Goal: Task Accomplishment & Management: Use online tool/utility

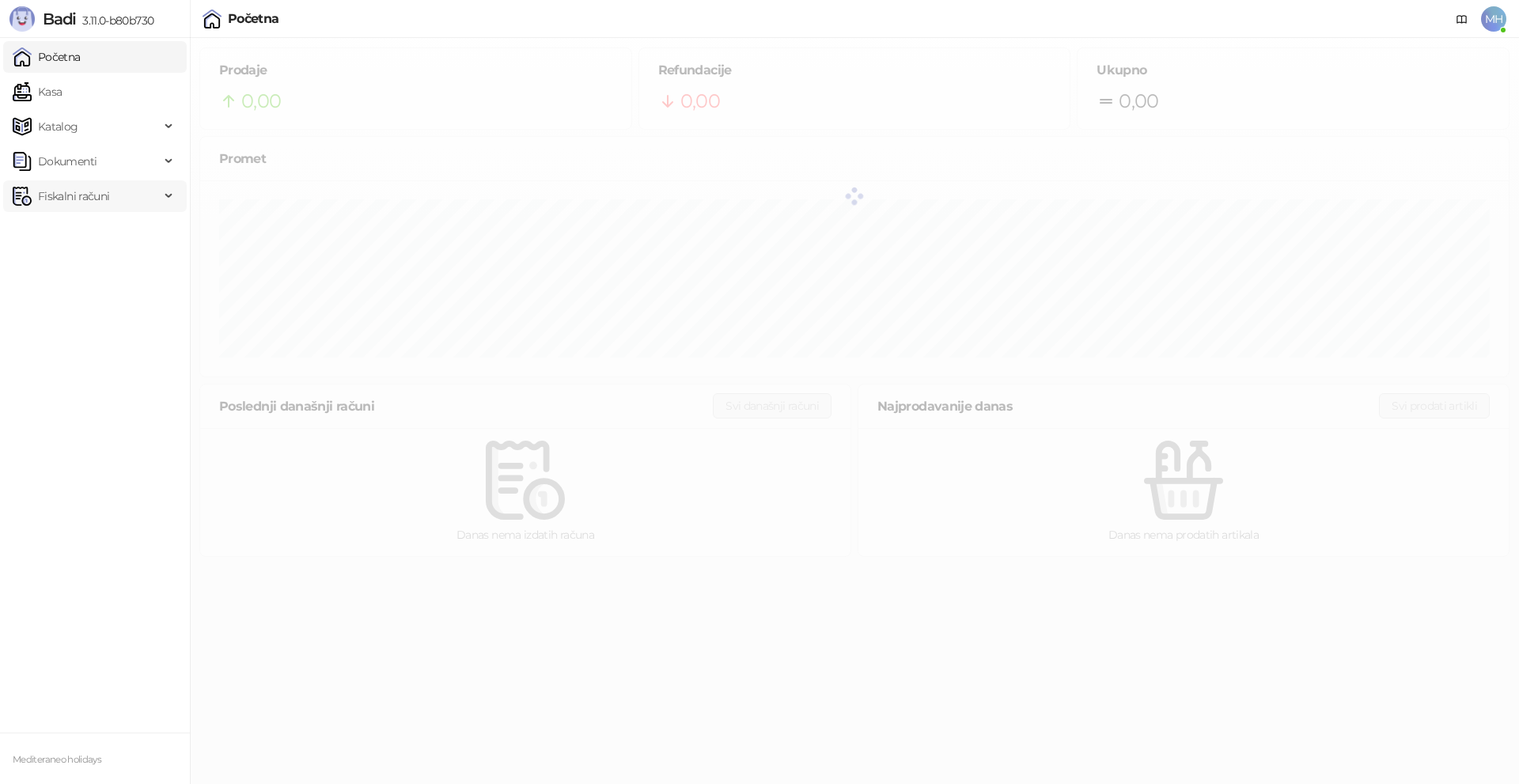
click at [68, 193] on span "Fiskalni računi" at bounding box center [74, 196] width 71 height 31
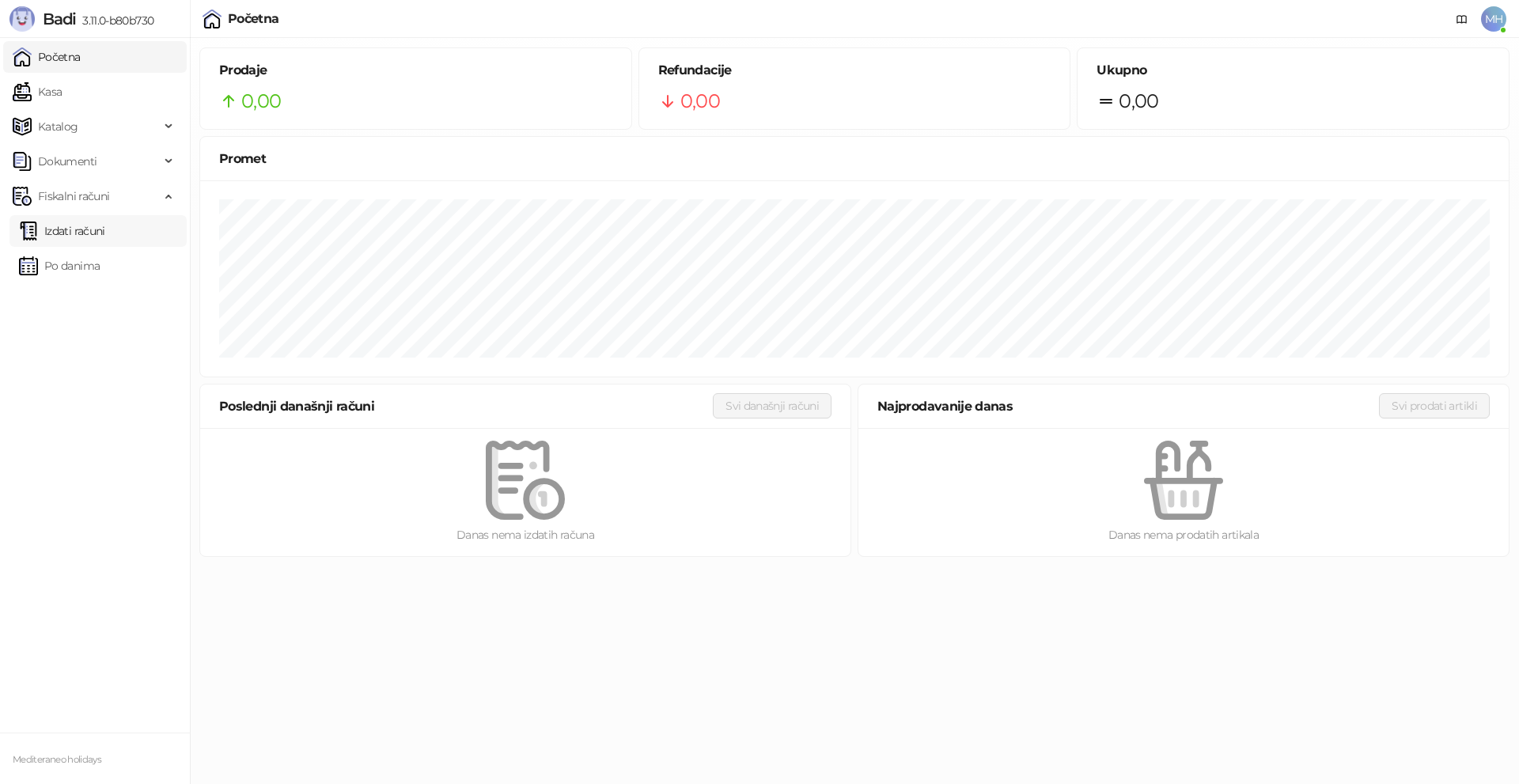
click at [66, 224] on link "Izdati računi" at bounding box center [62, 231] width 86 height 31
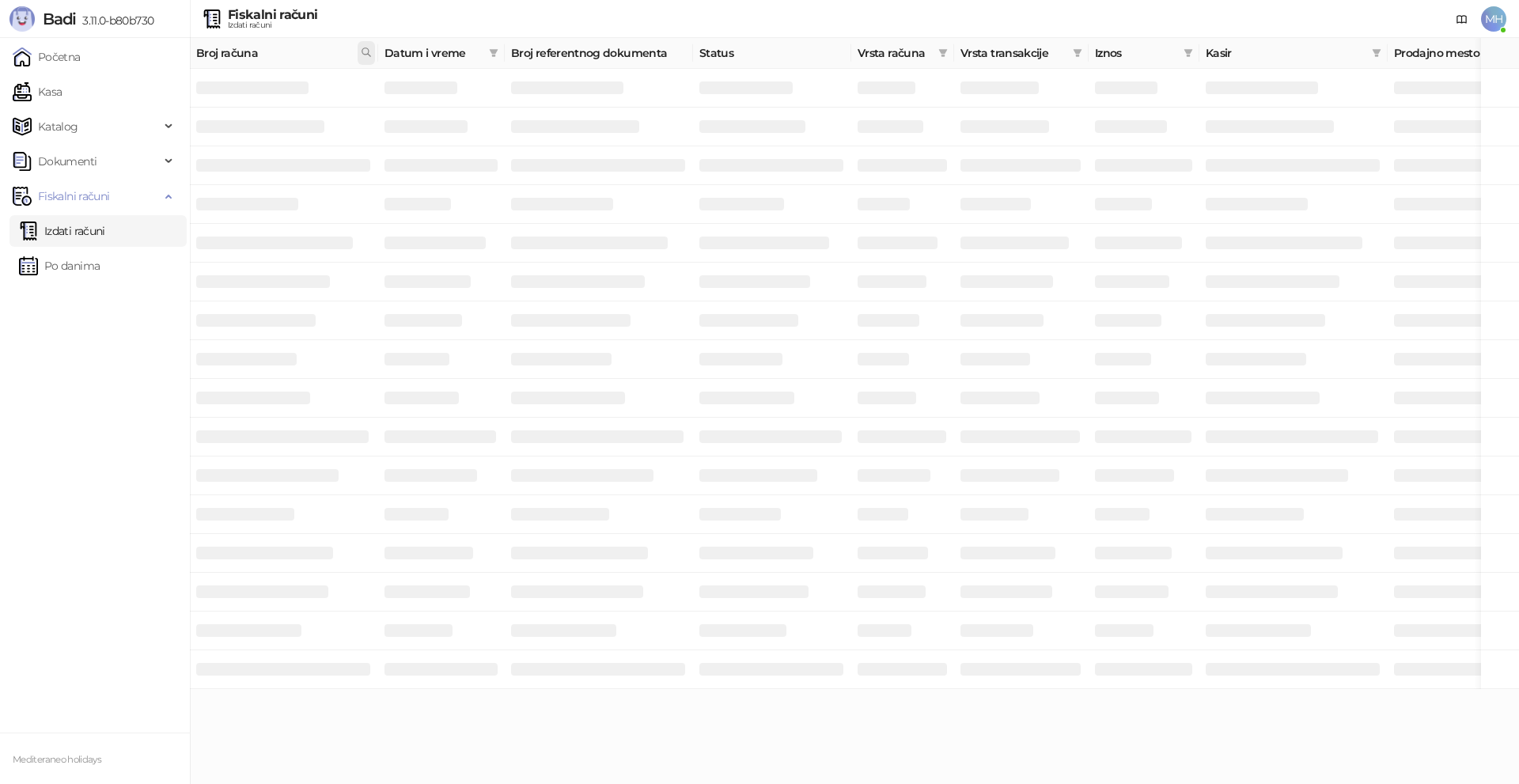
click at [365, 52] on icon at bounding box center [366, 52] width 11 height 11
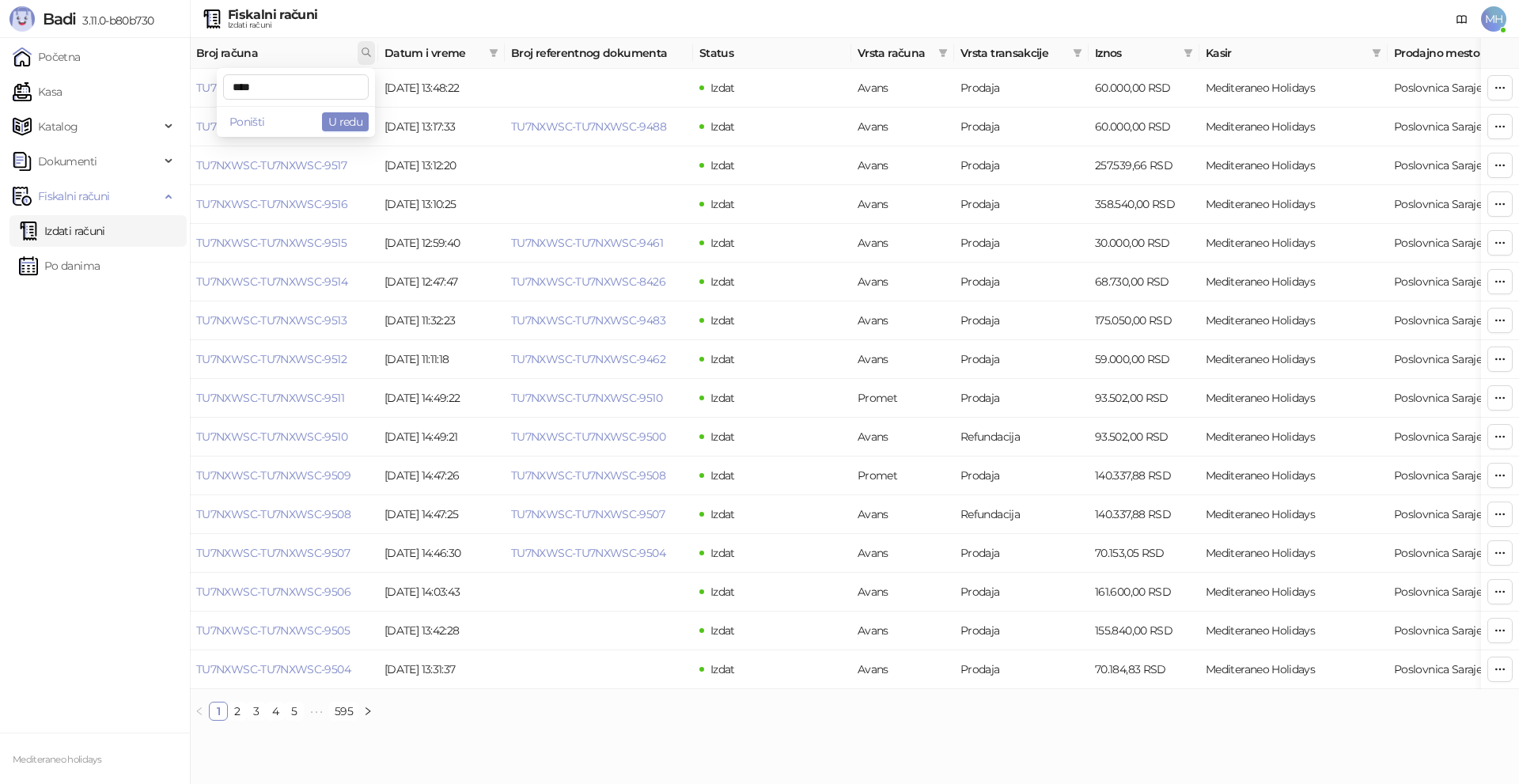
type input "****"
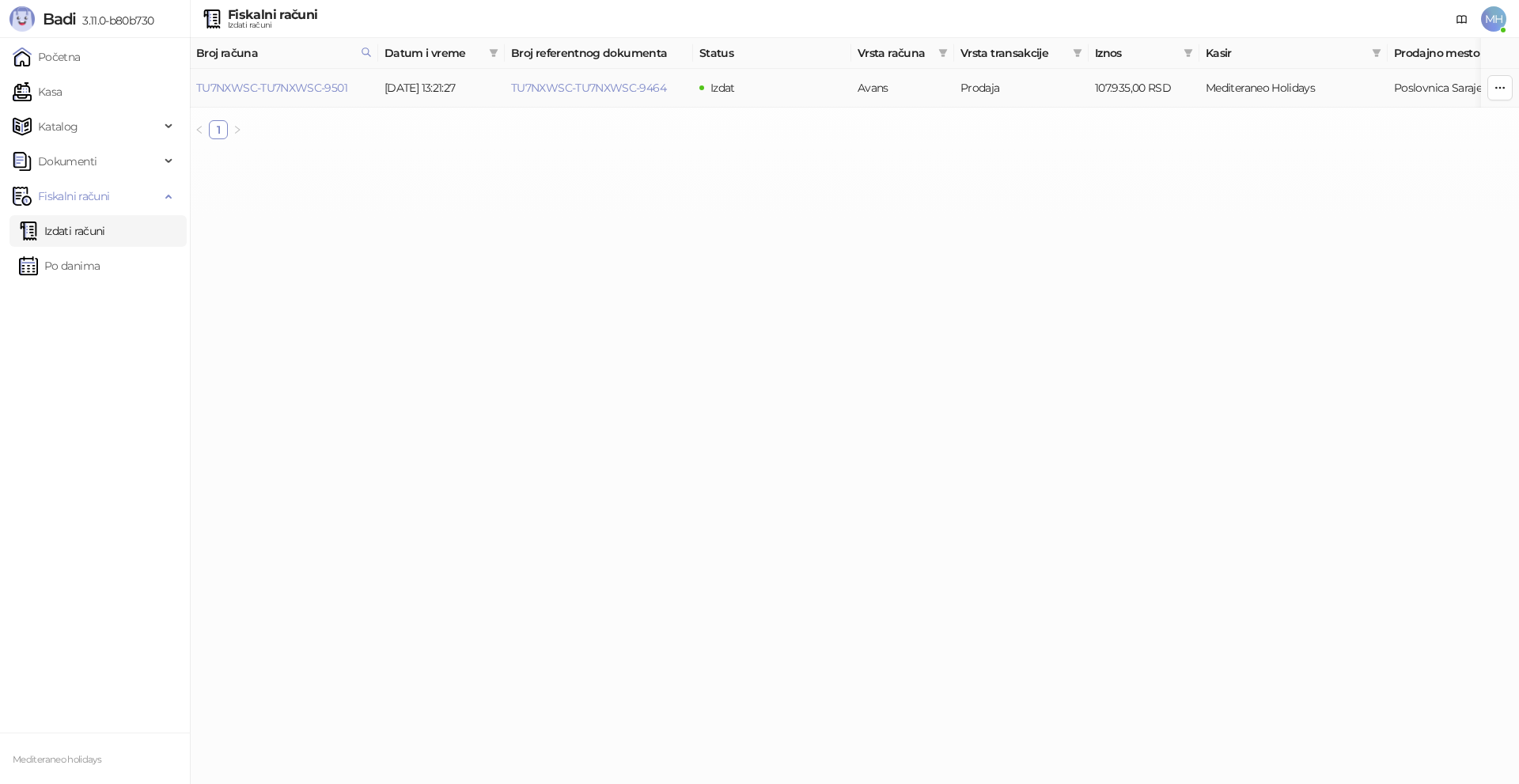
click at [465, 88] on td "[DATE] 13:21:27" at bounding box center [442, 88] width 127 height 39
click at [335, 87] on link "TU7NXWSC-TU7NXWSC-9501" at bounding box center [271, 88] width 151 height 14
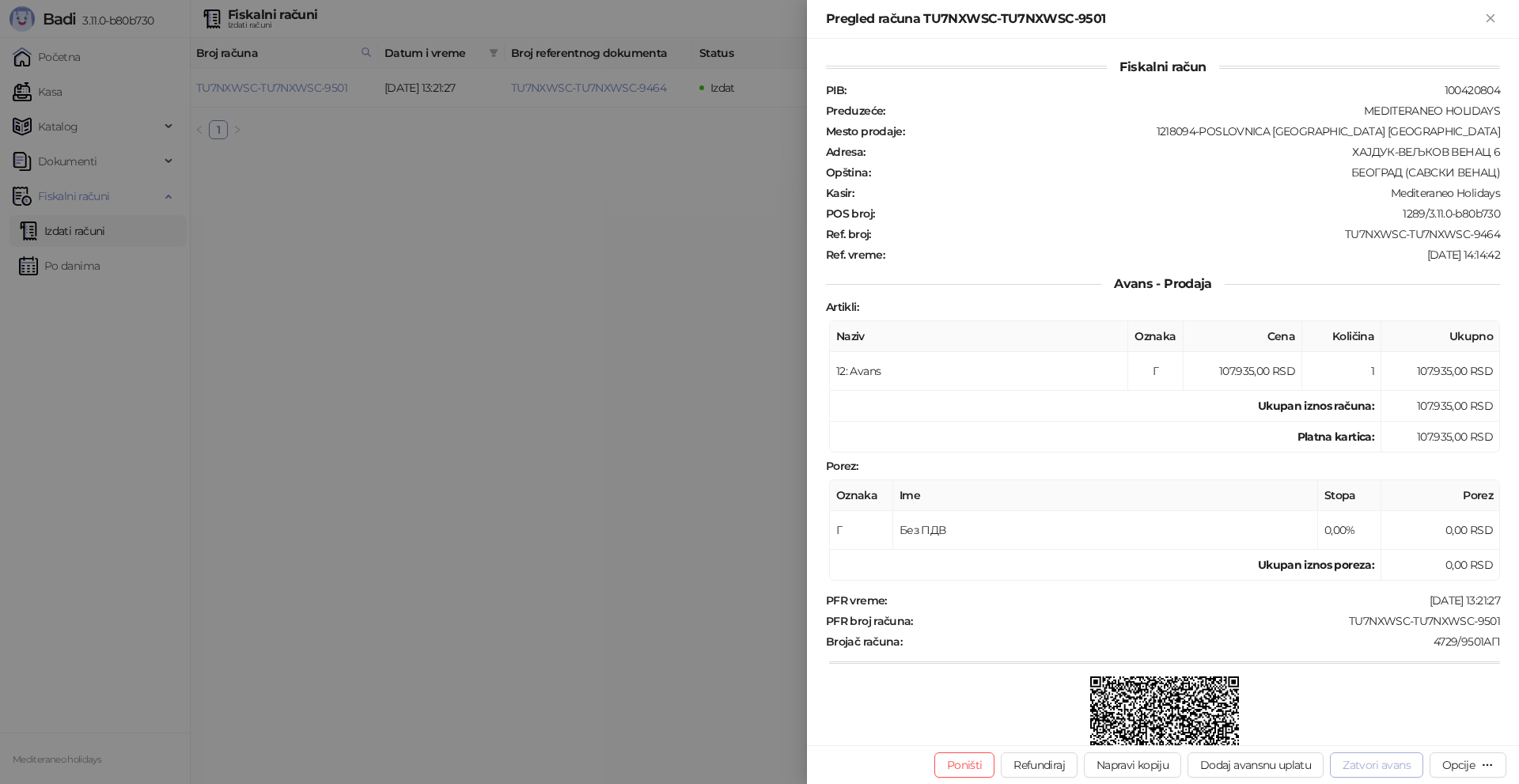
click at [1378, 765] on button "Zatvori avans" at bounding box center [1376, 765] width 93 height 25
type input "**********"
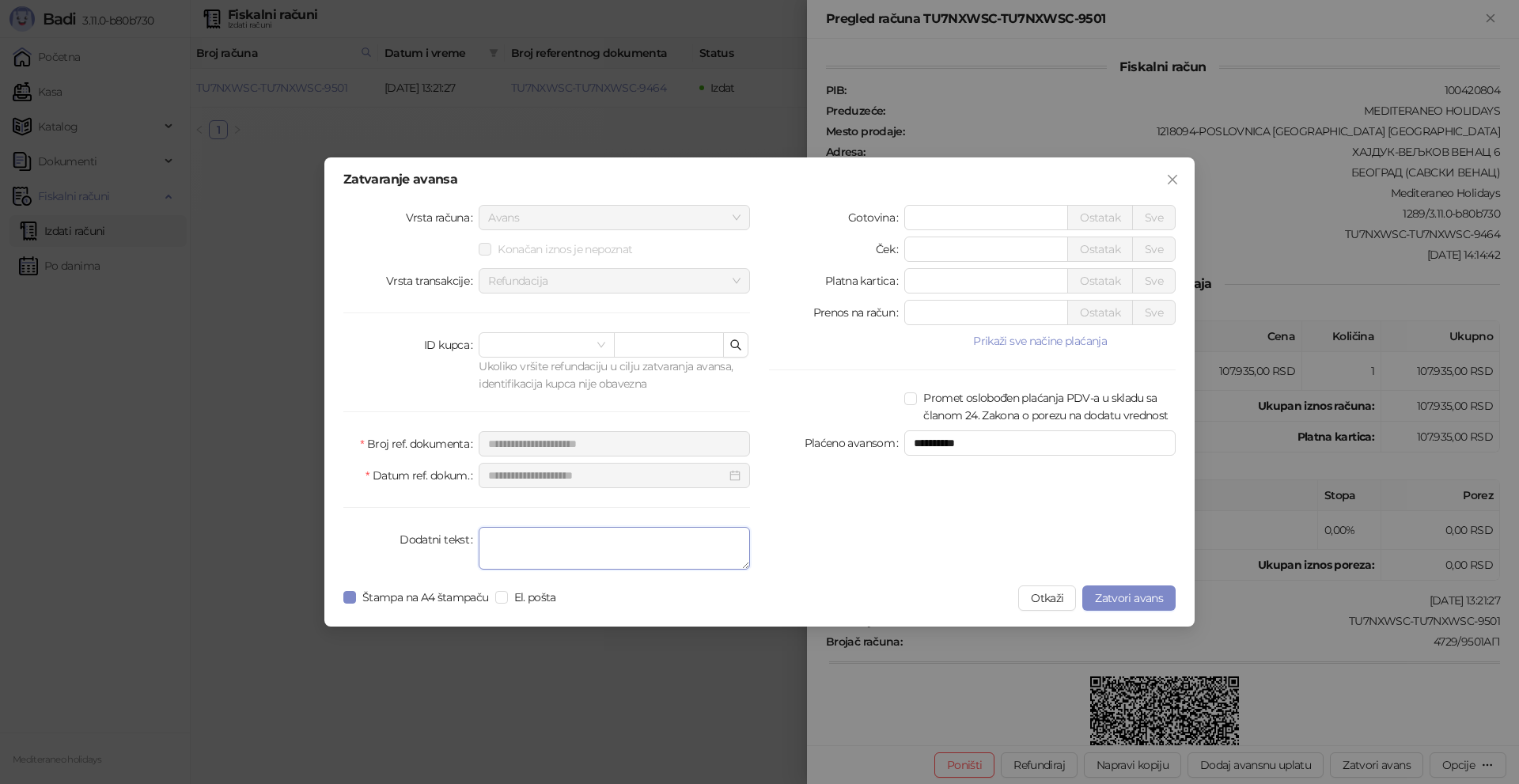
click at [596, 547] on textarea "Dodatni tekst" at bounding box center [614, 548] width 271 height 43
type textarea "*********"
click at [1130, 598] on span "Zatvori avans" at bounding box center [1129, 598] width 68 height 14
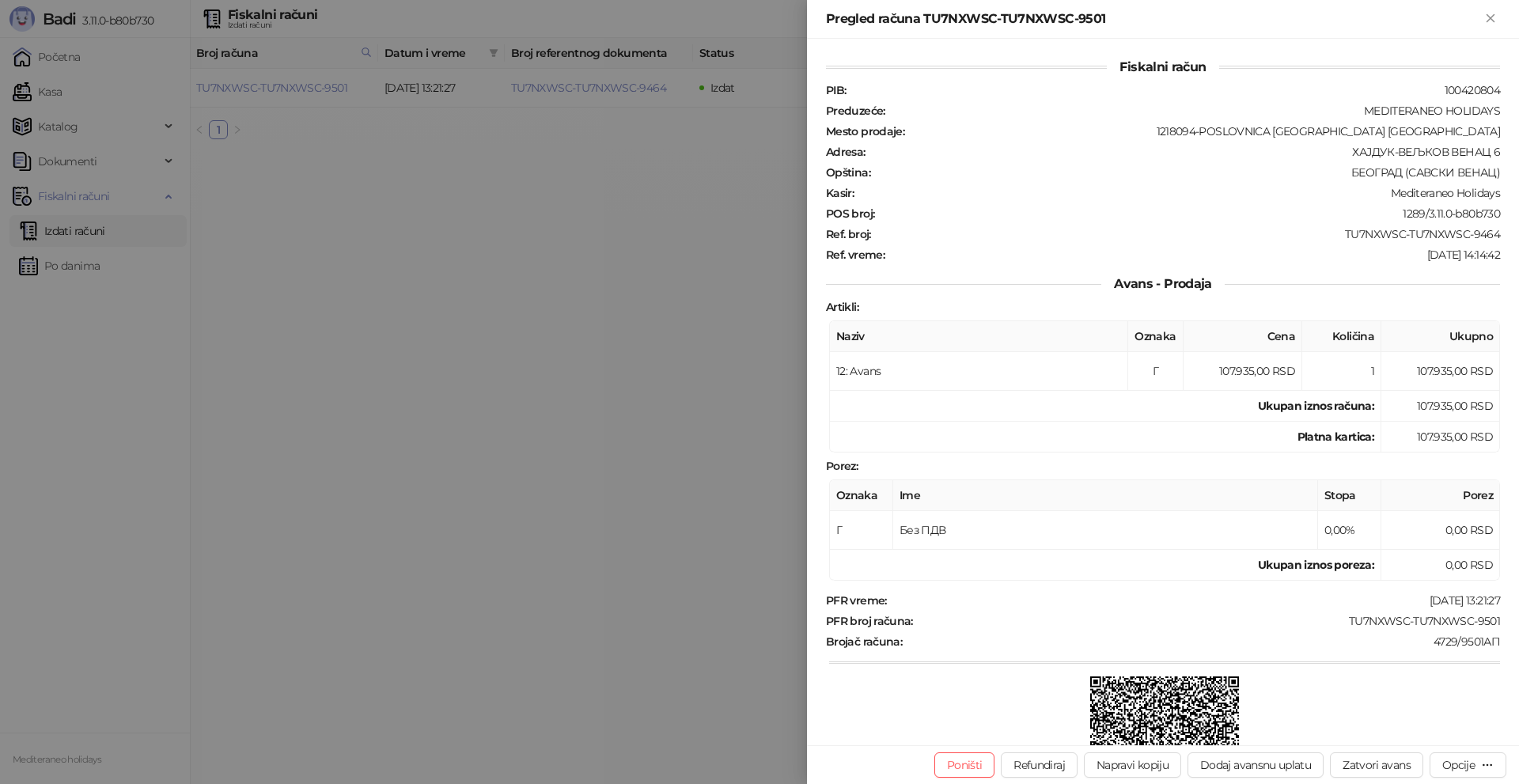
click at [596, 442] on div at bounding box center [760, 392] width 1519 height 784
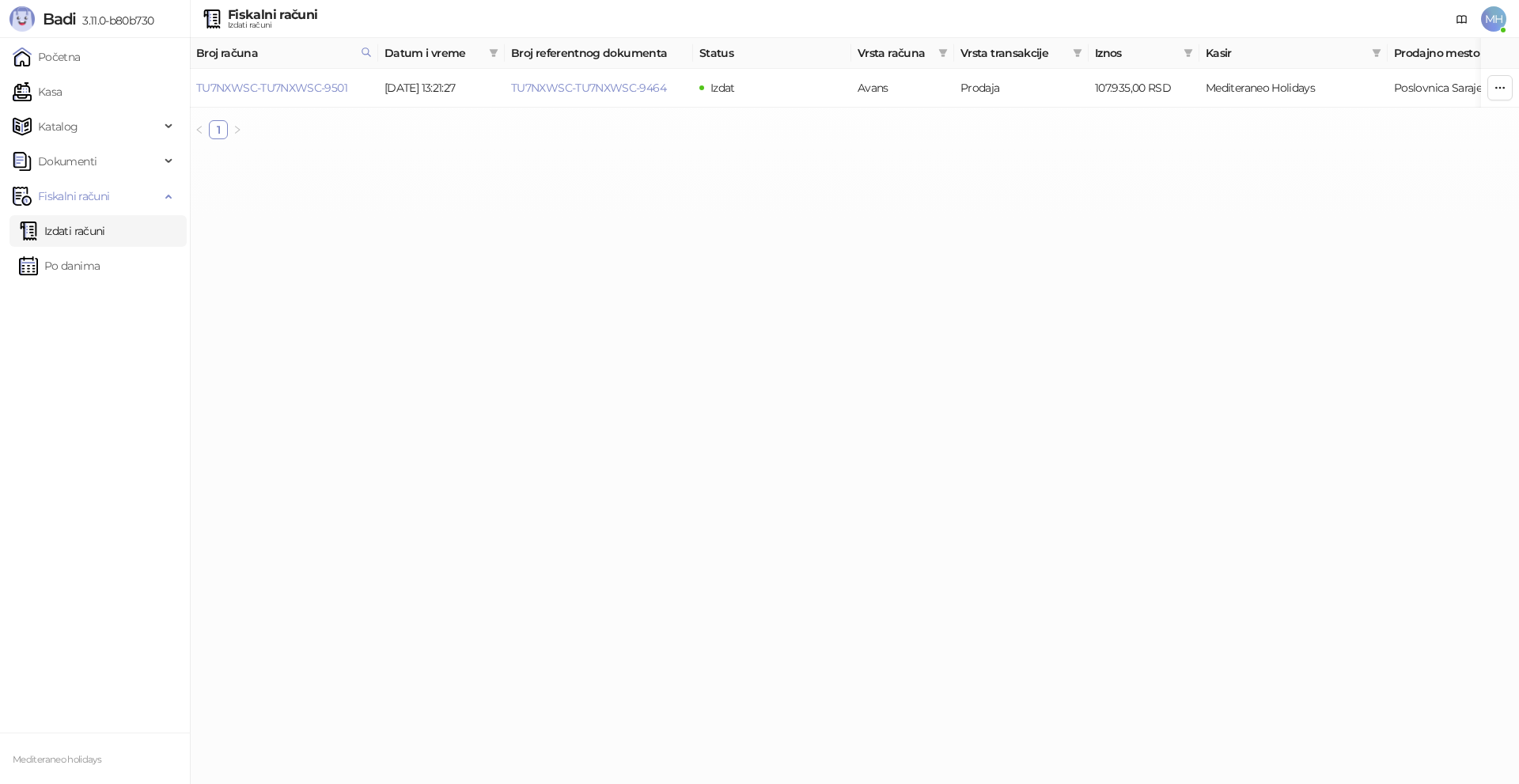
click at [70, 231] on link "Izdati računi" at bounding box center [62, 231] width 86 height 31
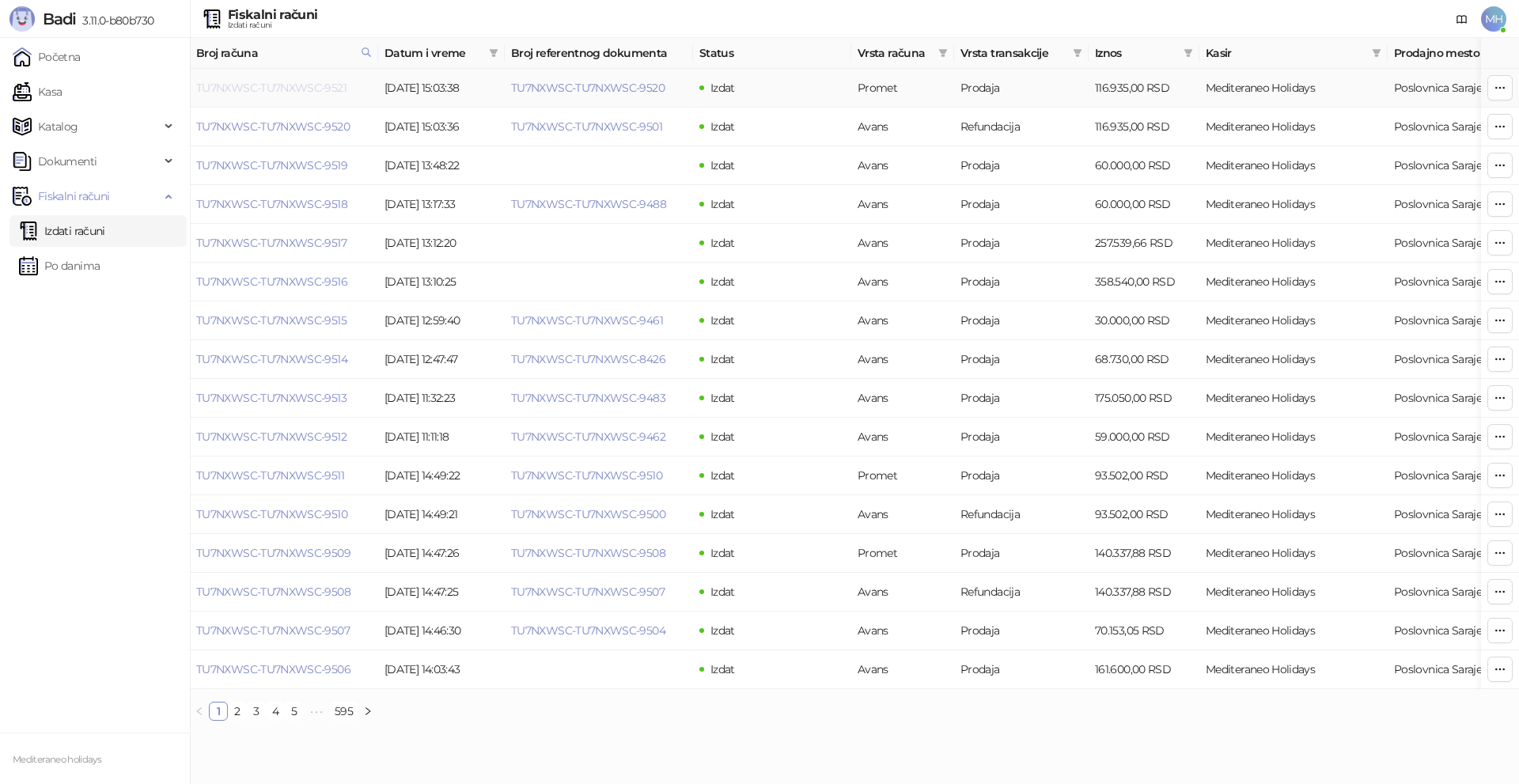
click at [329, 91] on link "TU7NXWSC-TU7NXWSC-9521" at bounding box center [271, 88] width 150 height 14
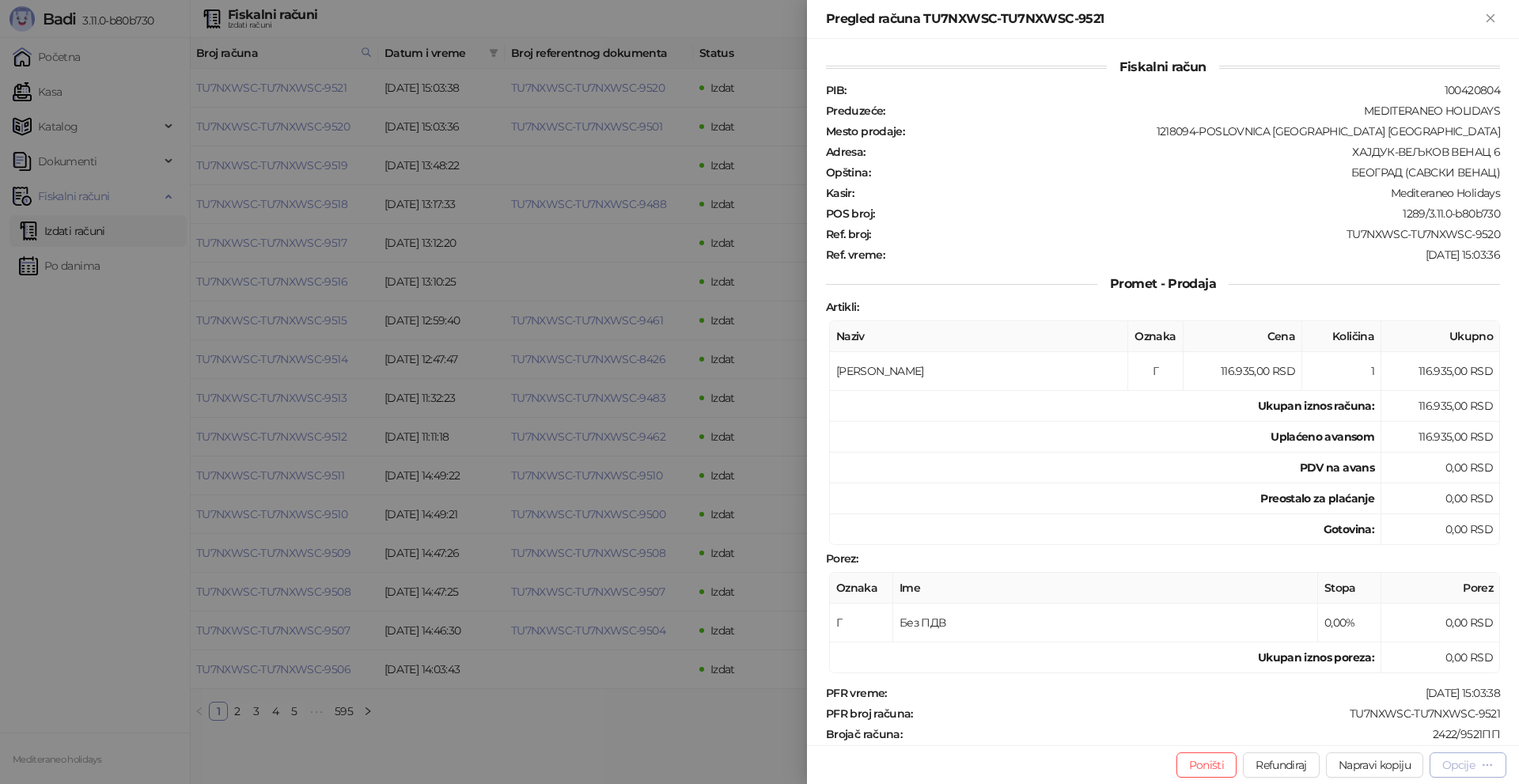
click at [1478, 761] on div "Opcije" at bounding box center [1467, 765] width 52 height 15
click at [1375, 738] on span "Preuzmi u PDF formatu" at bounding box center [1413, 733] width 162 height 18
click at [1494, 24] on icon "Zatvori" at bounding box center [1490, 18] width 14 height 14
